Goal: Task Accomplishment & Management: Use online tool/utility

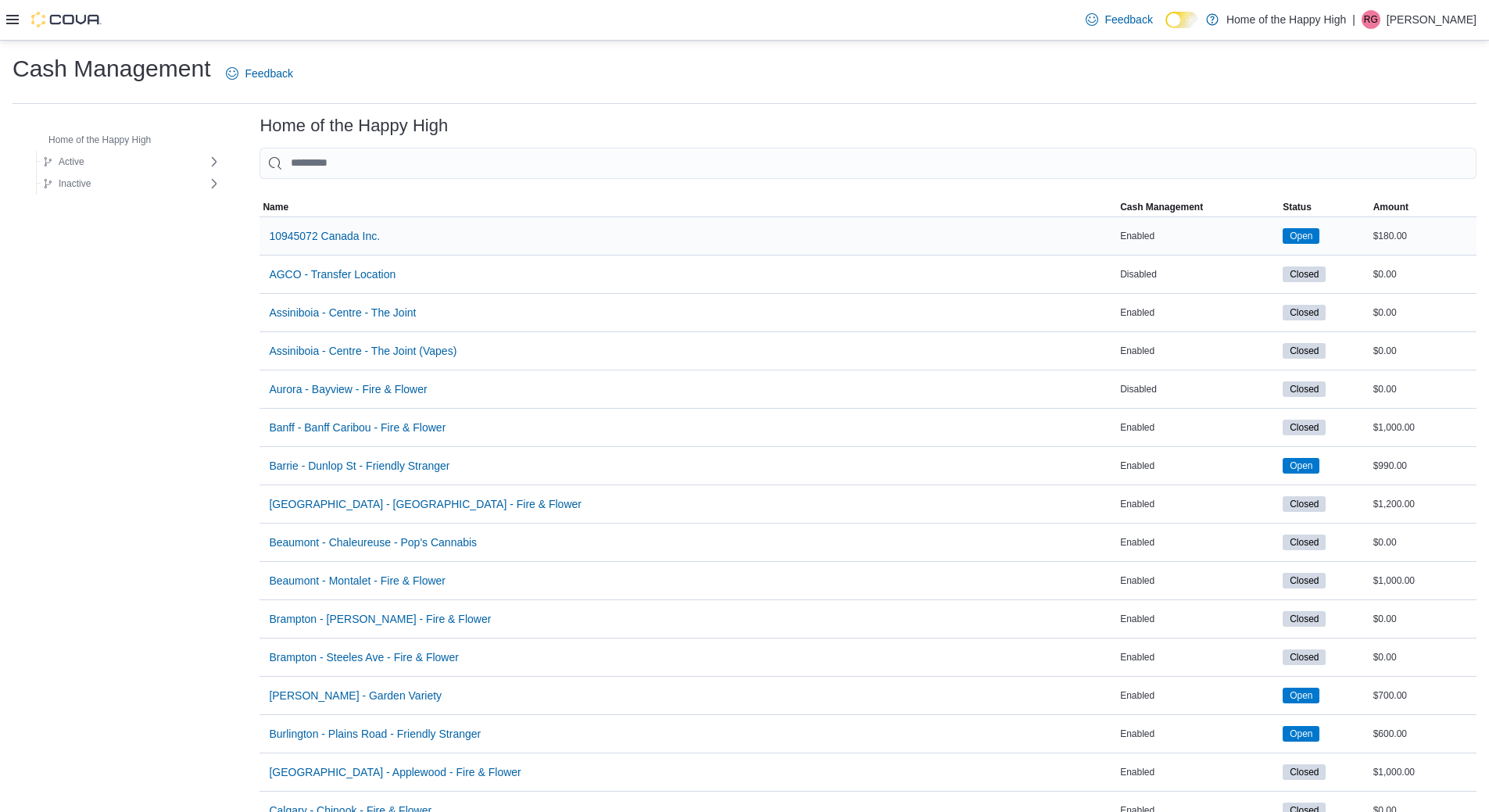
click at [503, 226] on div "10945072 Canada Inc." at bounding box center [688, 235] width 857 height 37
drag, startPoint x: 12, startPoint y: 17, endPoint x: 197, endPoint y: 390, distance: 416.4
click at [12, 17] on icon at bounding box center [12, 19] width 12 height 12
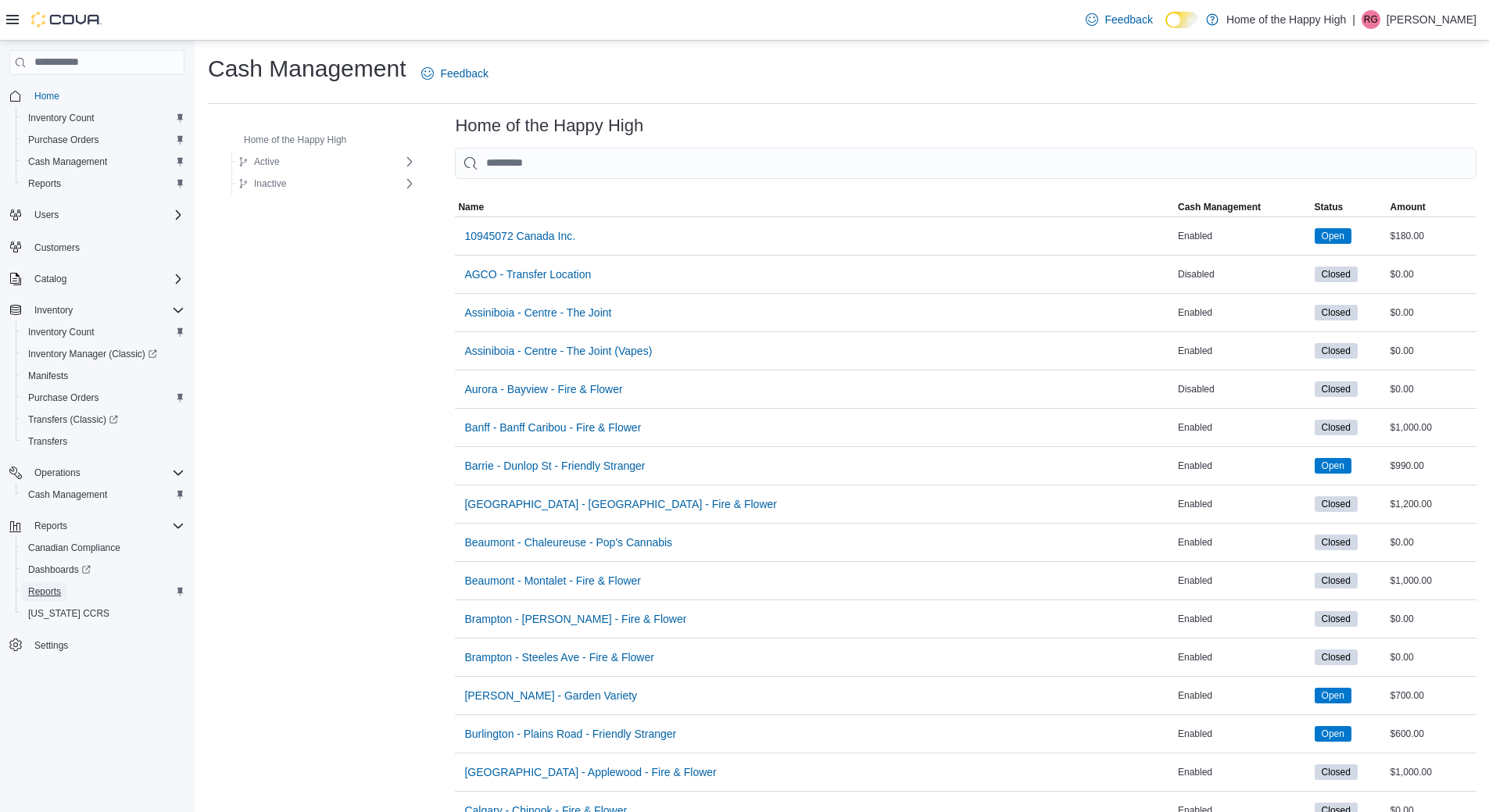
drag, startPoint x: 45, startPoint y: 591, endPoint x: 887, endPoint y: 547, distance: 843.1
click at [47, 591] on span "Reports" at bounding box center [45, 591] width 33 height 12
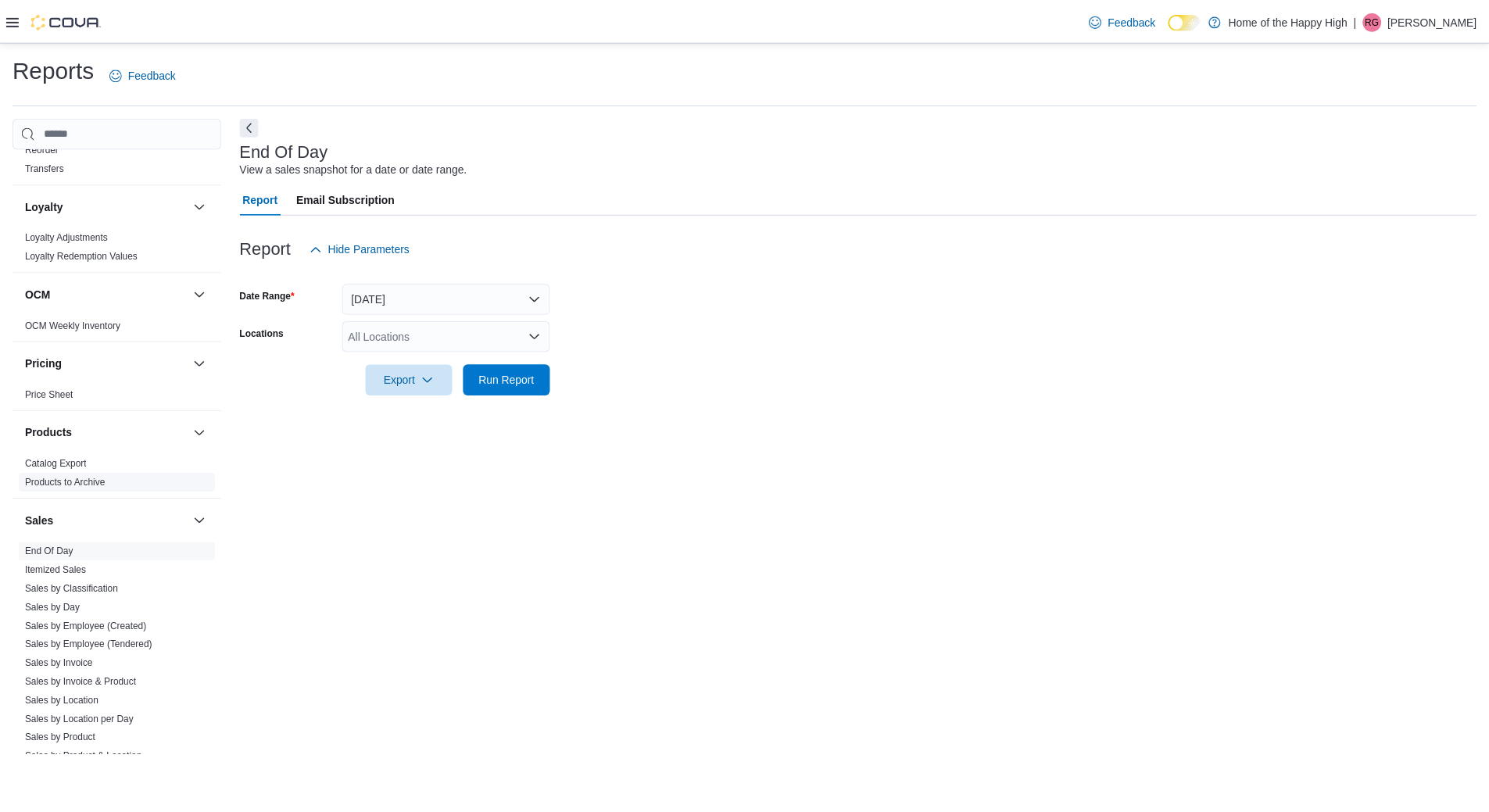
scroll to position [354, 0]
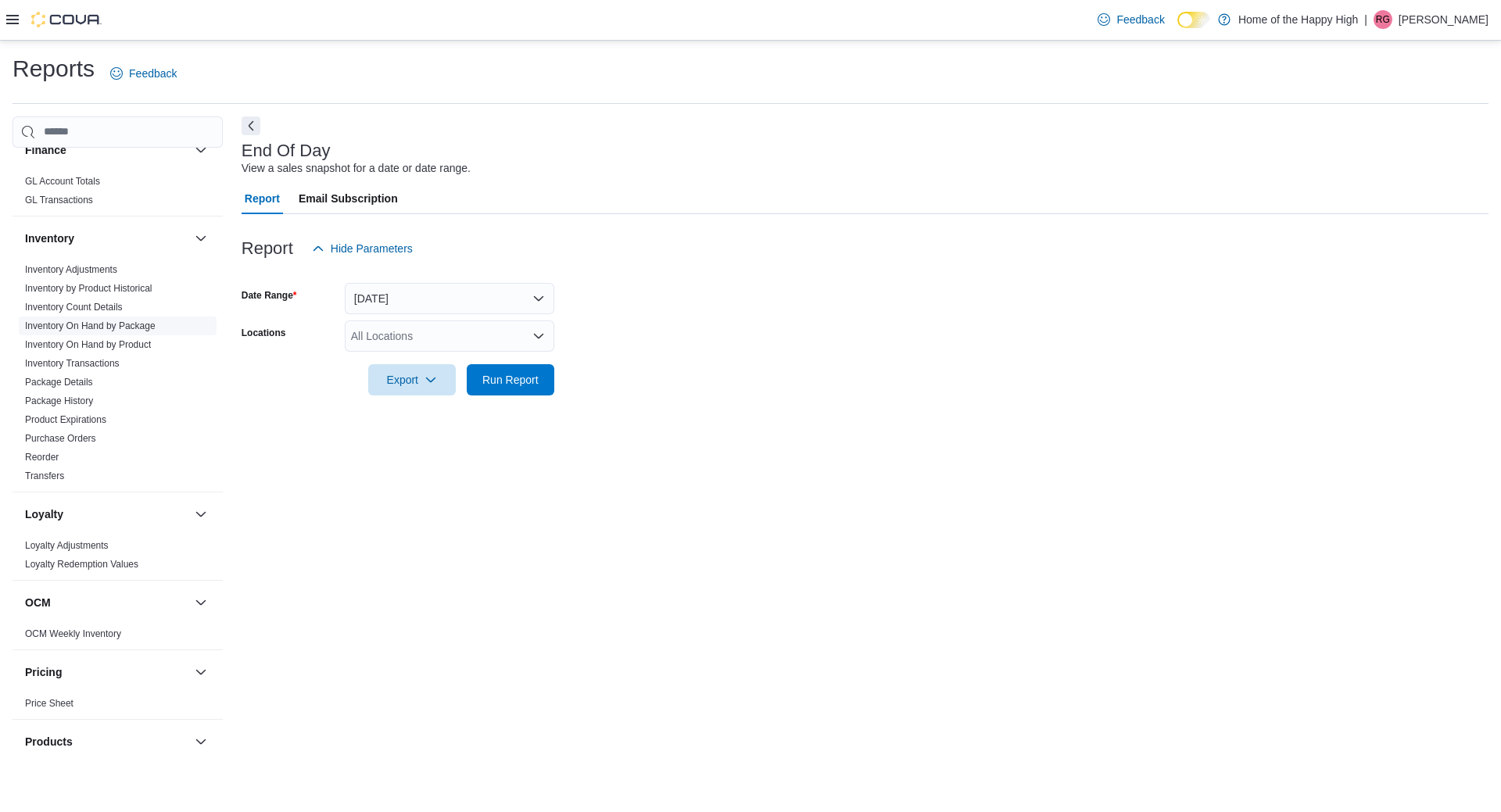
click at [95, 325] on link "Inventory On Hand by Package" at bounding box center [90, 325] width 131 height 11
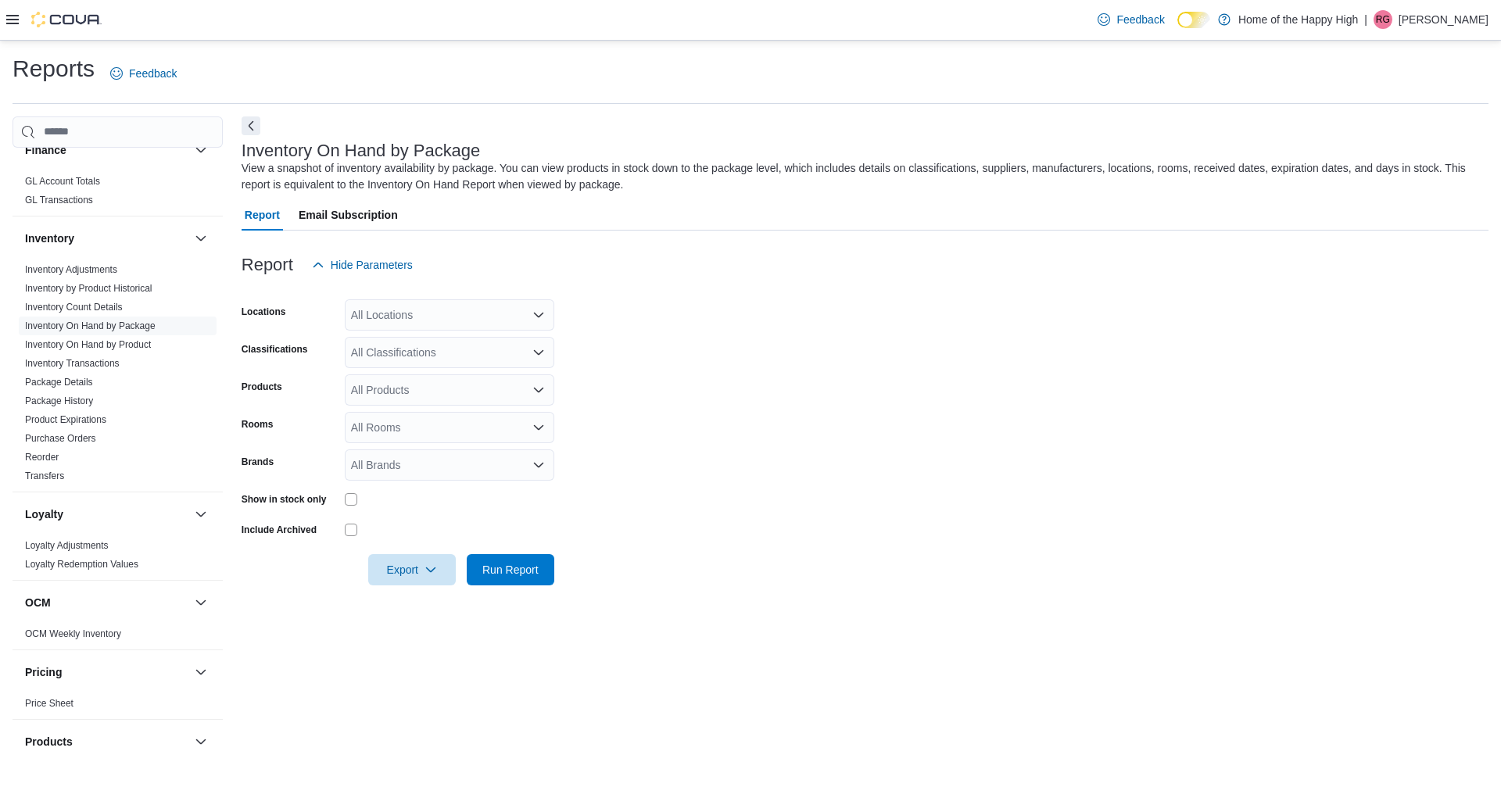
click at [353, 315] on div "All Locations" at bounding box center [450, 315] width 210 height 31
type input "***"
click at [414, 367] on span "Burlington - Plains Road - Friendly Stranger" at bounding box center [515, 364] width 212 height 16
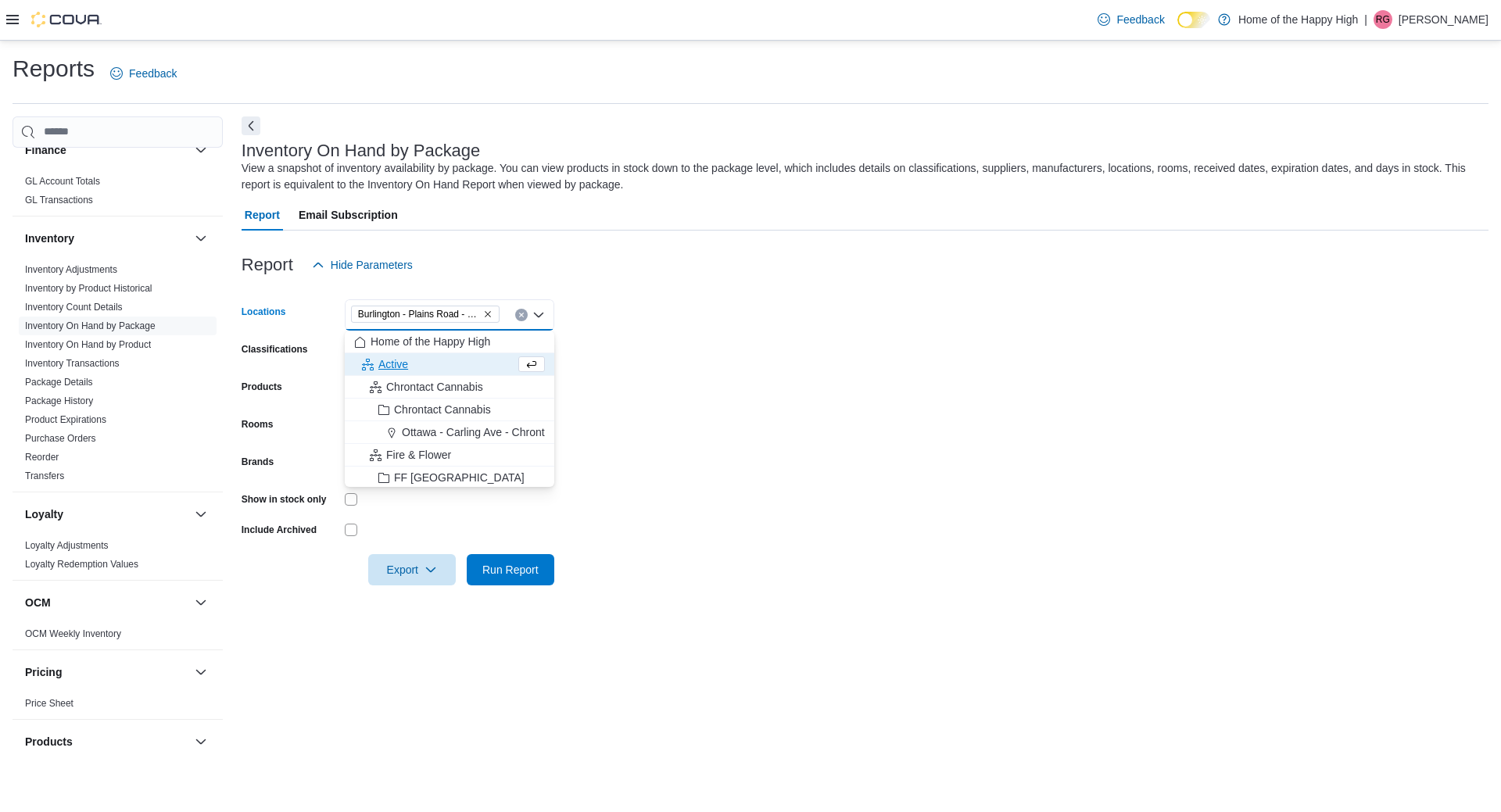
click at [660, 365] on form "Locations [GEOGRAPHIC_DATA] - Friendly Stranger Combo box. Selected. Burlington…" at bounding box center [865, 433] width 1247 height 305
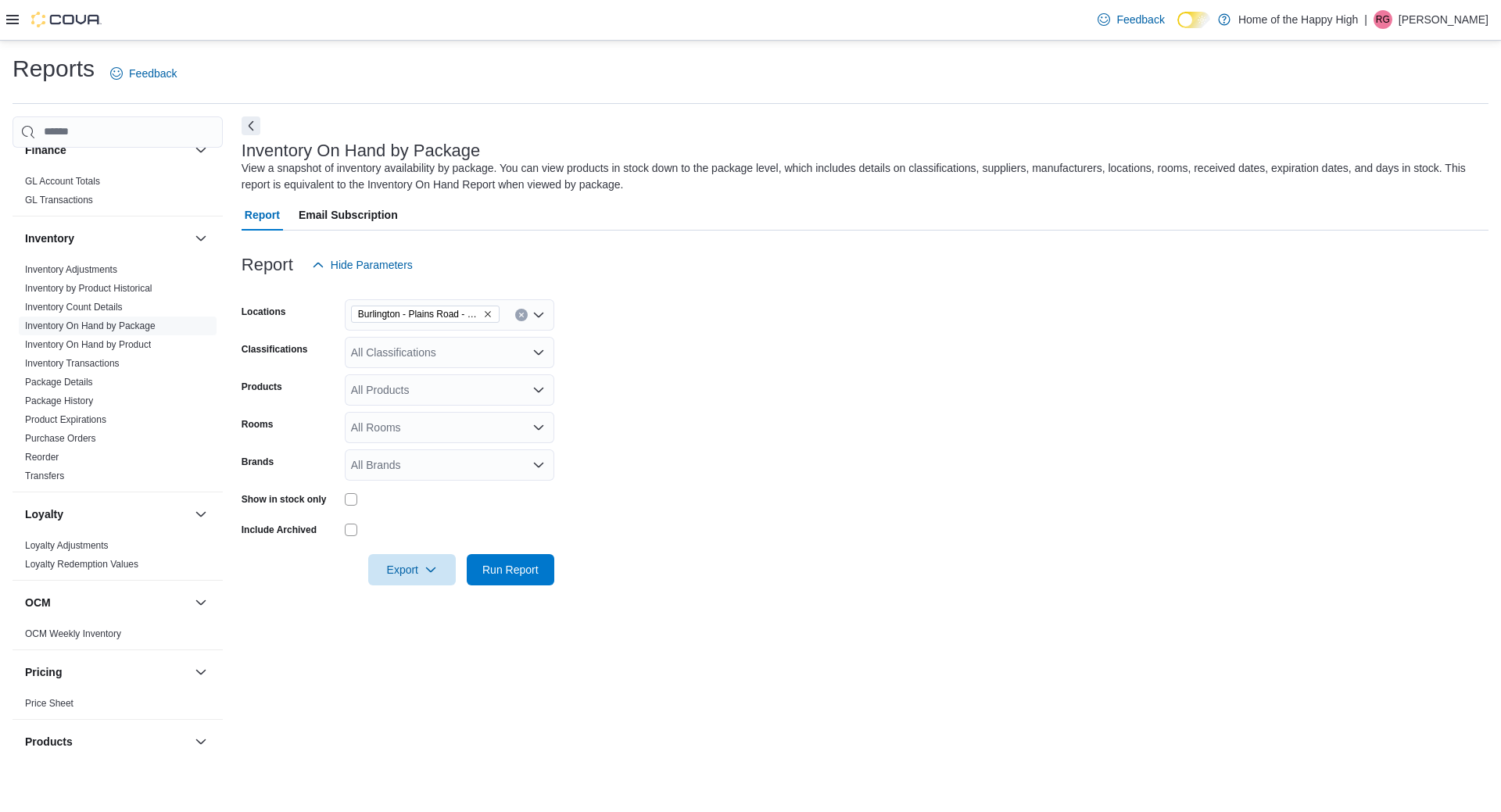
click at [435, 351] on div "All Classifications" at bounding box center [450, 352] width 210 height 31
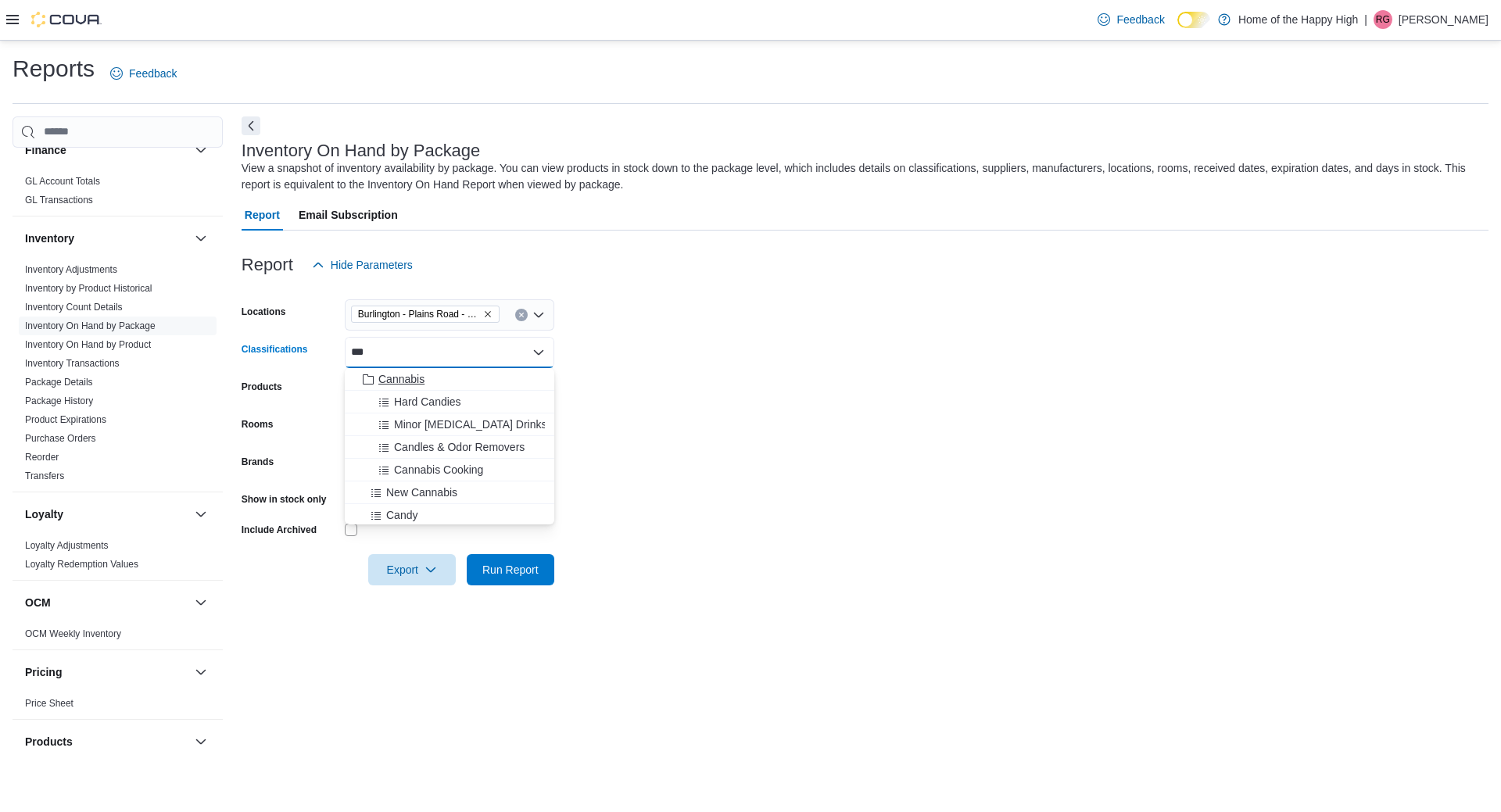
type input "***"
click at [405, 381] on span "Cannabis" at bounding box center [401, 379] width 46 height 16
click at [607, 377] on form "Locations [GEOGRAPHIC_DATA] - Friendly Stranger Classifications Cannabis Combo …" at bounding box center [865, 433] width 1247 height 305
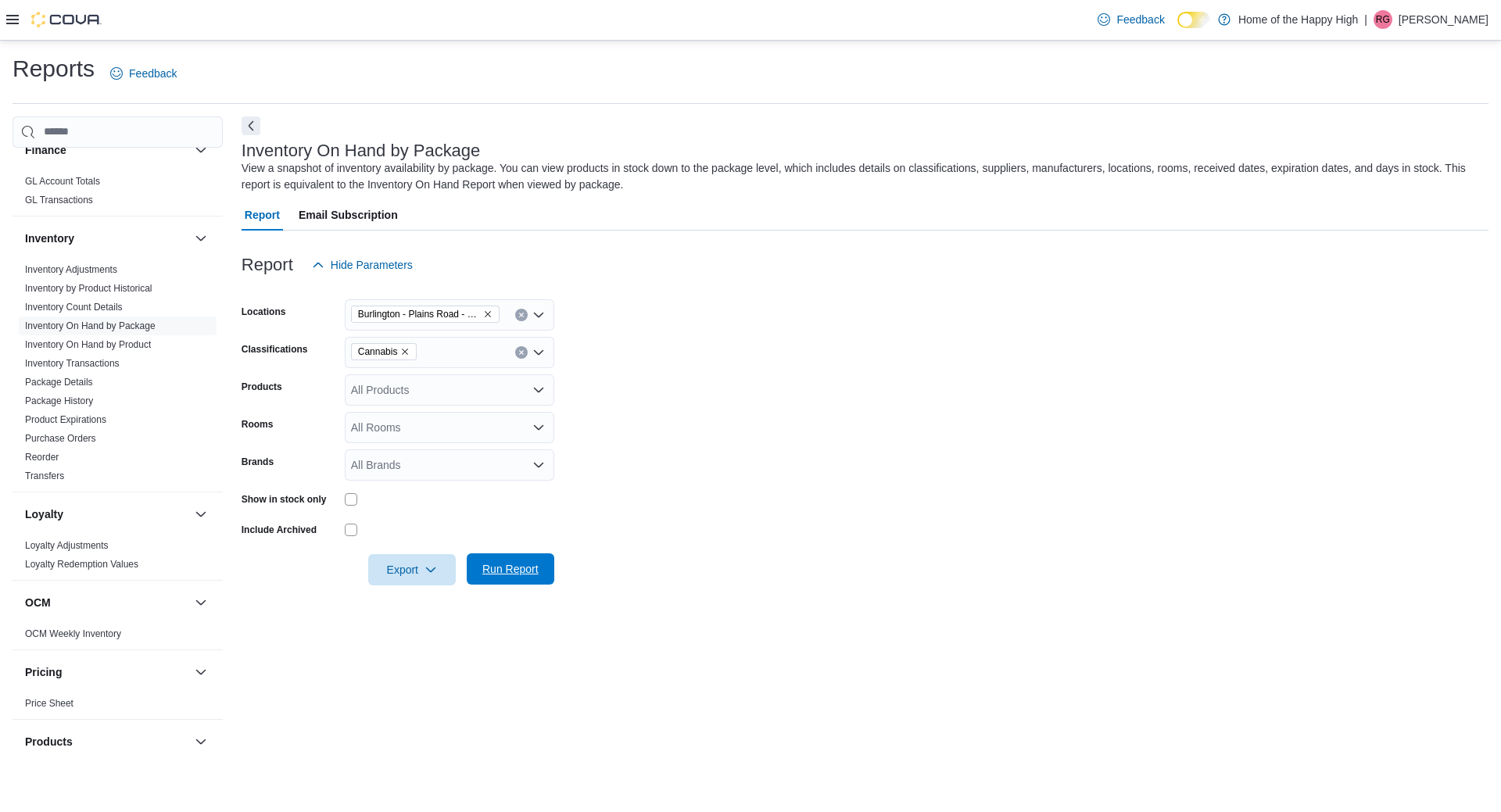
click at [527, 575] on span "Run Report" at bounding box center [510, 569] width 56 height 16
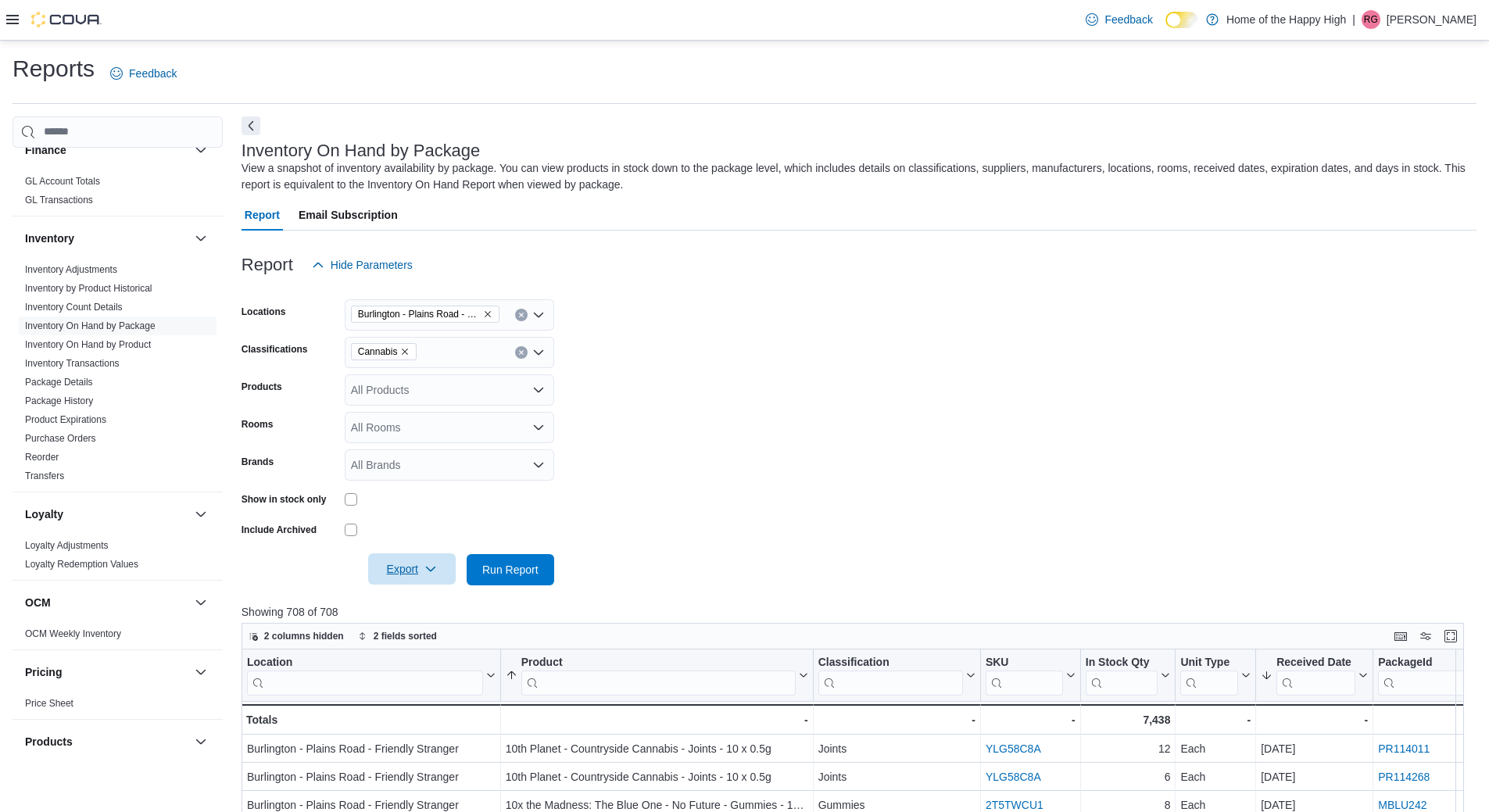
click at [438, 563] on span "Export" at bounding box center [411, 569] width 68 height 31
click at [437, 603] on span "Export to Excel" at bounding box center [414, 601] width 70 height 12
